Goal: Register for event/course

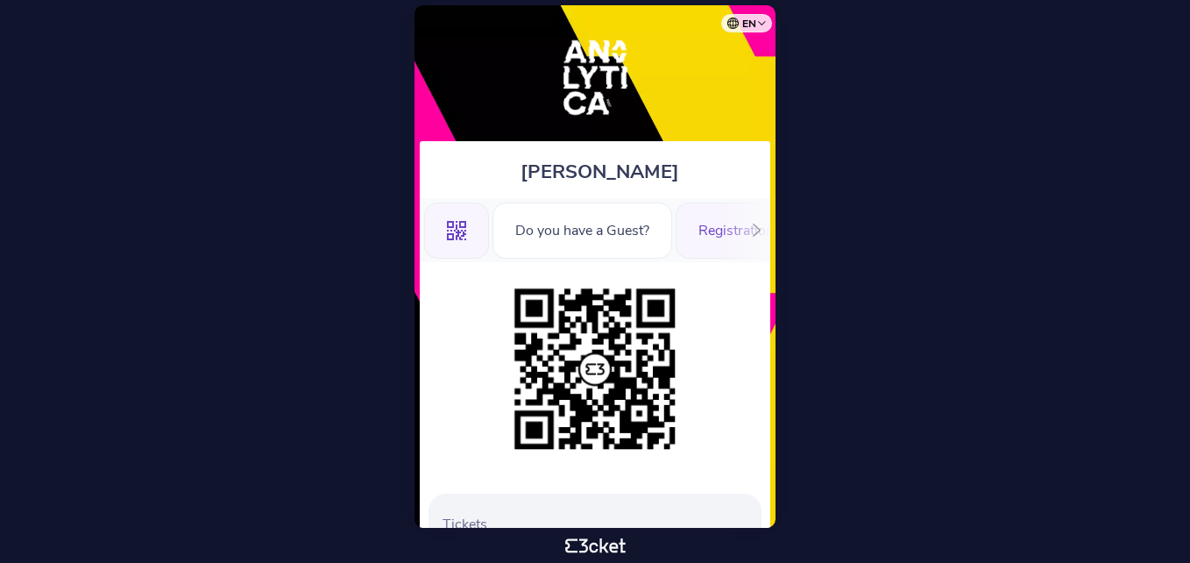
click at [702, 243] on div "Registration Form" at bounding box center [755, 230] width 158 height 56
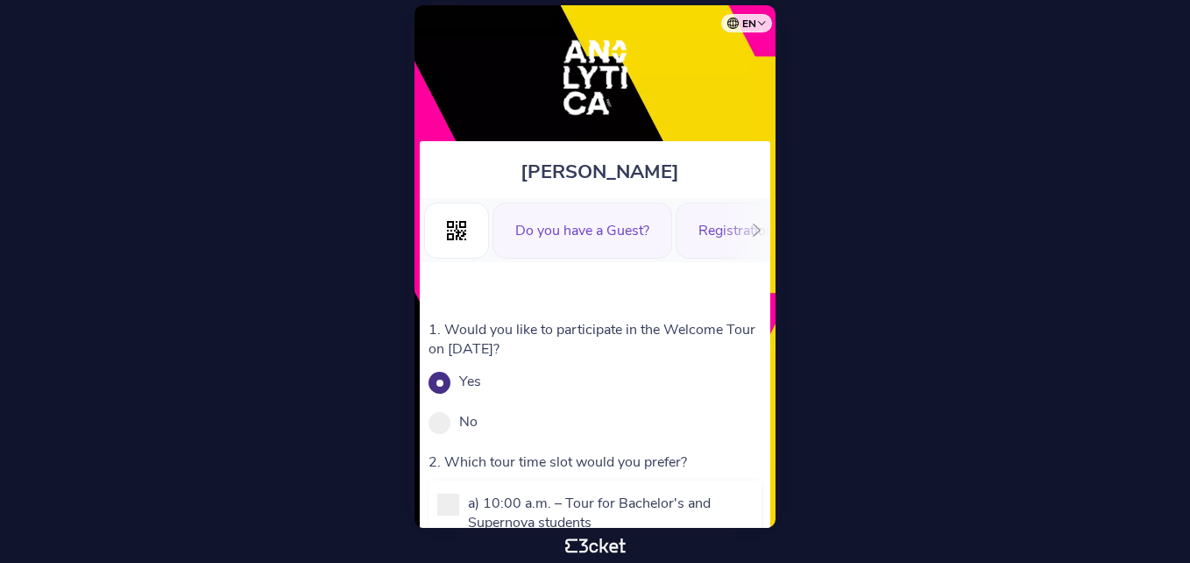
click at [513, 238] on div "Do you have a Guest?" at bounding box center [583, 230] width 180 height 56
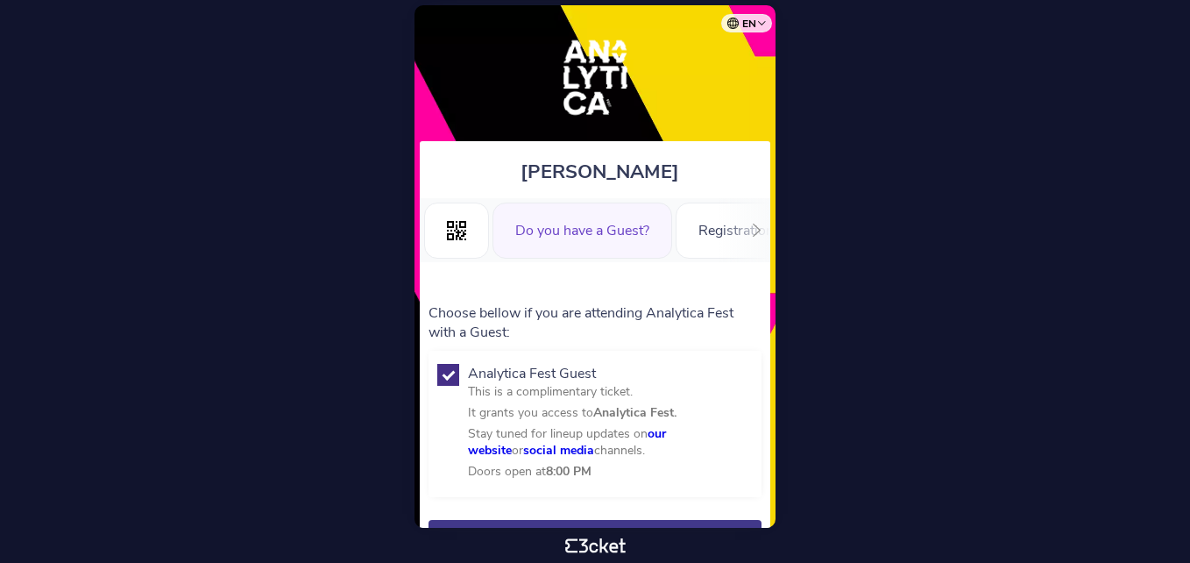
scroll to position [87, 0]
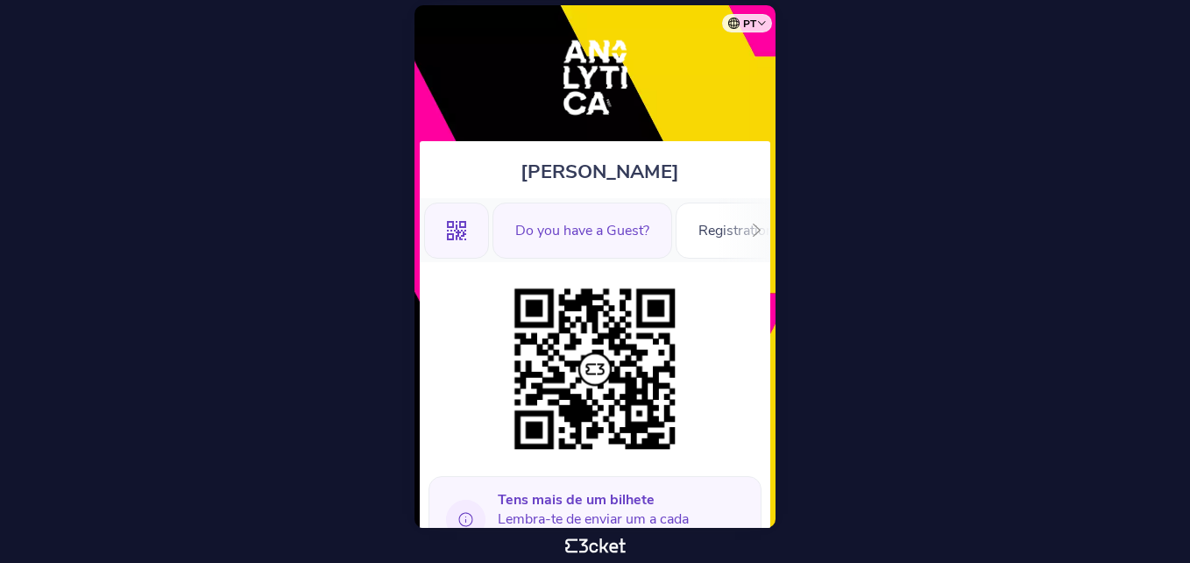
click at [605, 236] on div "Do you have a Guest?" at bounding box center [583, 230] width 180 height 56
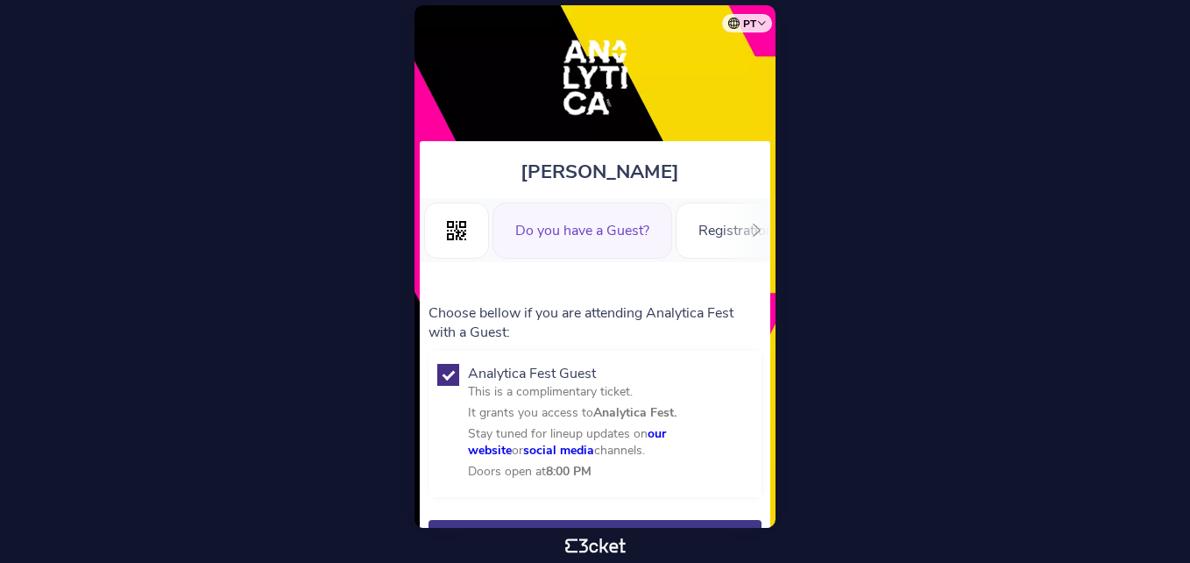
scroll to position [87, 0]
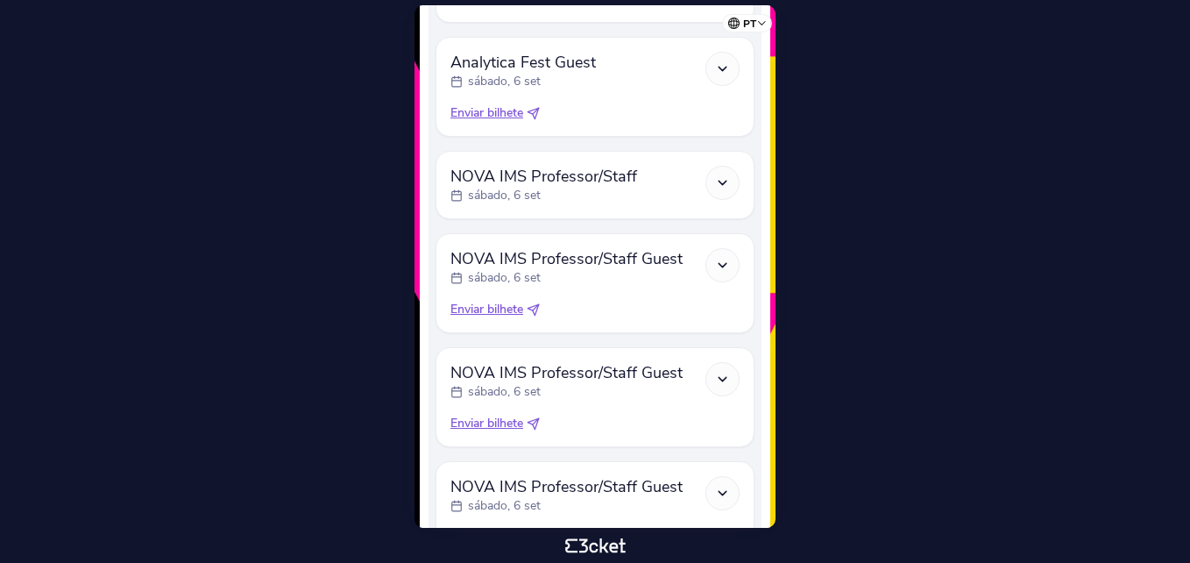
scroll to position [1105, 0]
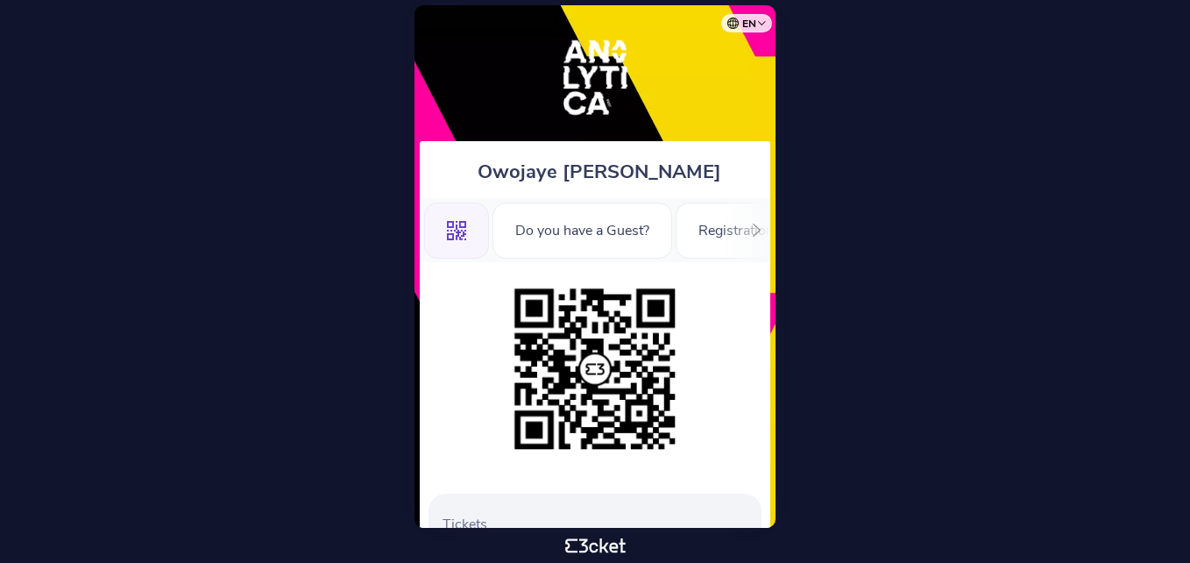
scroll to position [350, 0]
